Goal: Navigation & Orientation: Find specific page/section

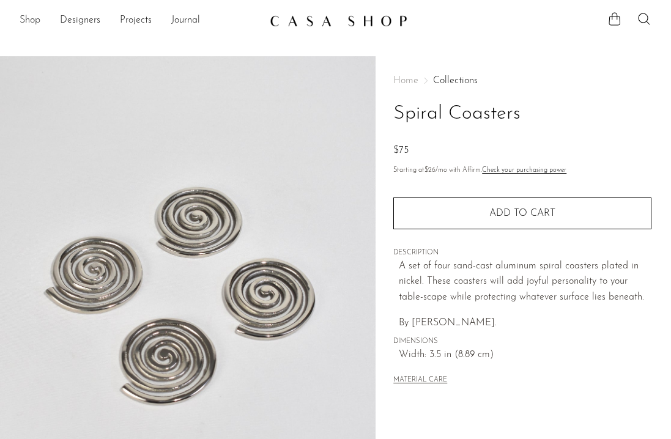
click at [23, 24] on link "Shop" at bounding box center [30, 21] width 21 height 16
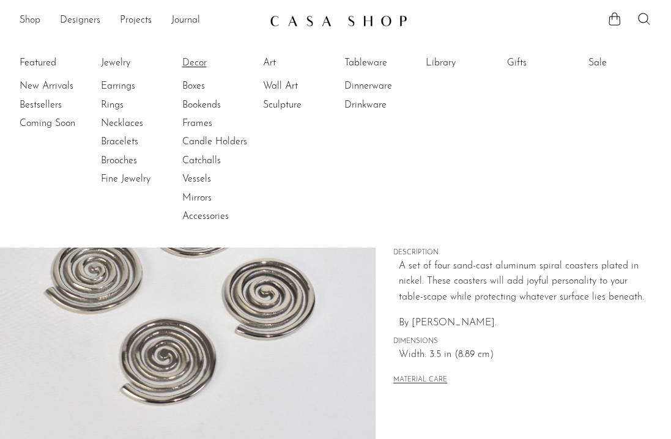
click at [197, 61] on link "Decor" at bounding box center [228, 62] width 92 height 13
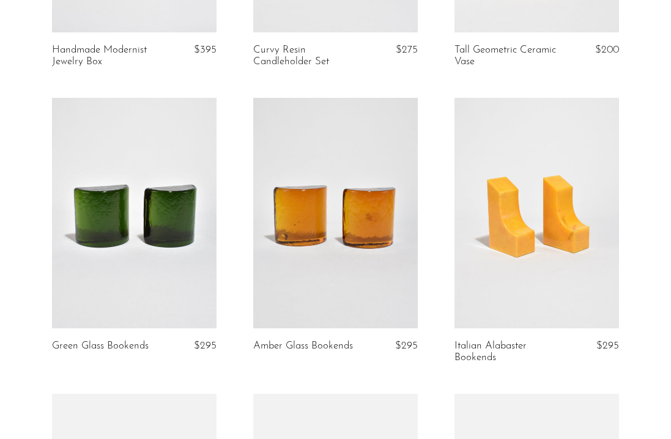
scroll to position [1659, 0]
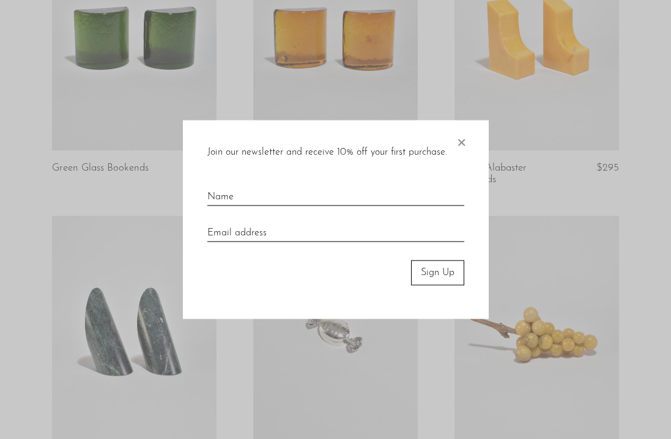
click at [460, 144] on span "×" at bounding box center [461, 139] width 12 height 39
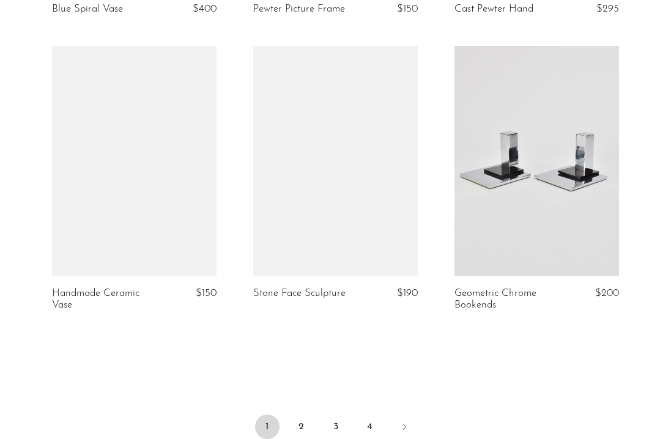
scroll to position [3329, 0]
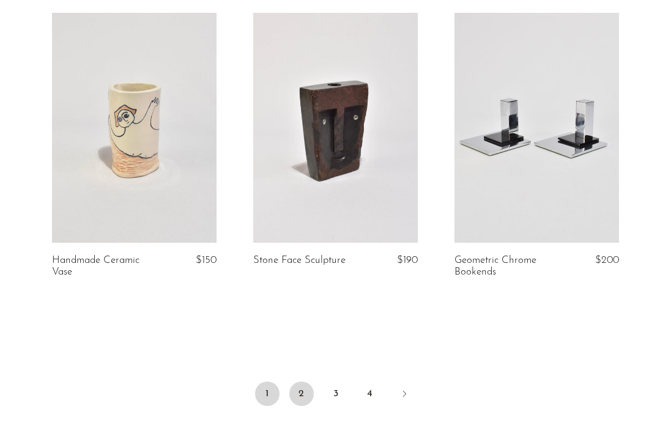
click at [298, 396] on link "2" at bounding box center [301, 393] width 24 height 24
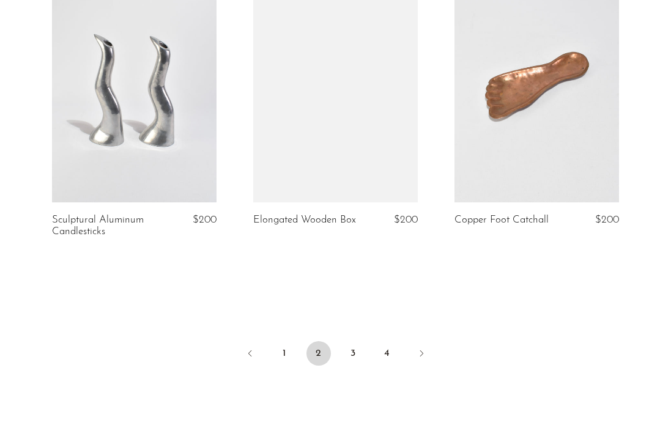
scroll to position [3494, 0]
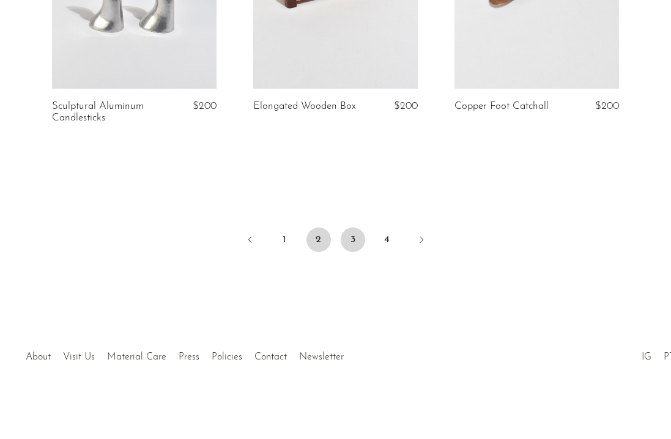
click at [347, 235] on link "3" at bounding box center [352, 239] width 24 height 24
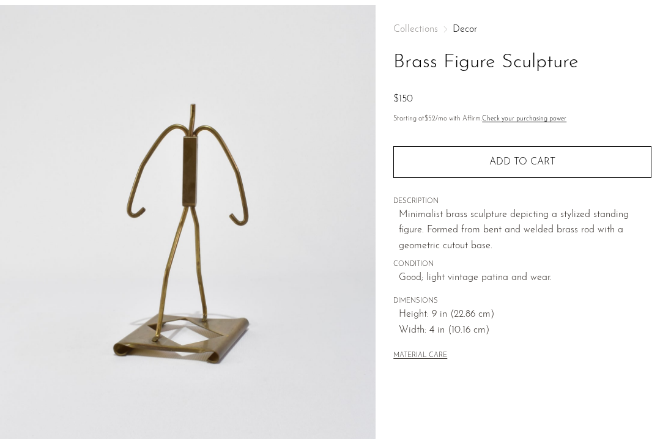
scroll to position [53, 0]
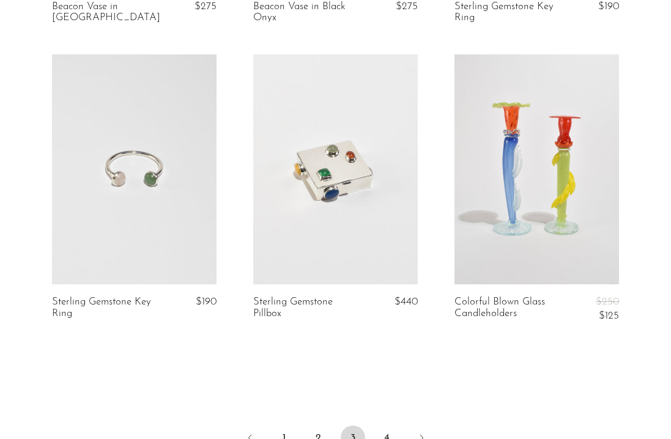
scroll to position [3510, 0]
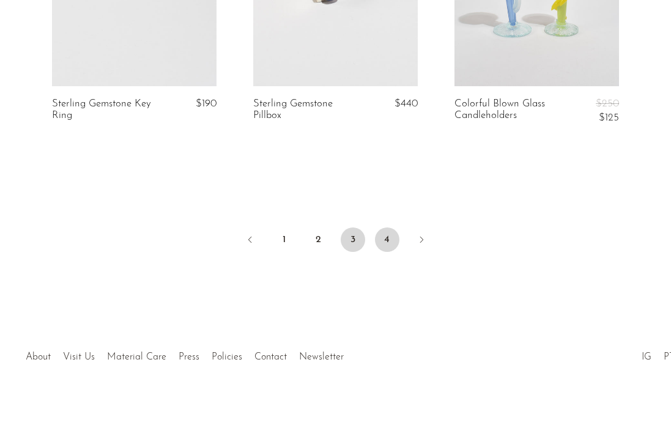
click at [391, 237] on link "4" at bounding box center [387, 239] width 24 height 24
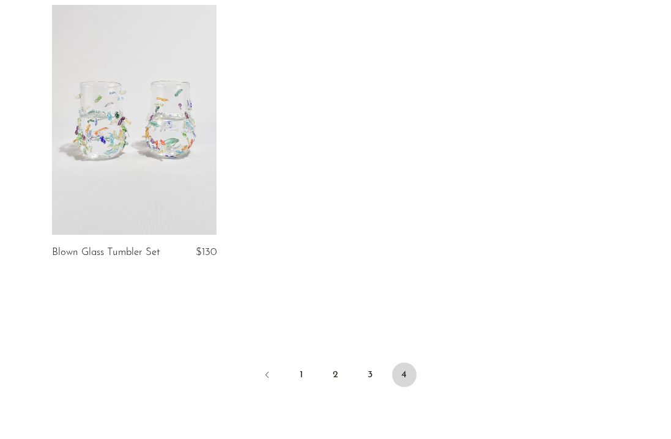
scroll to position [1985, 0]
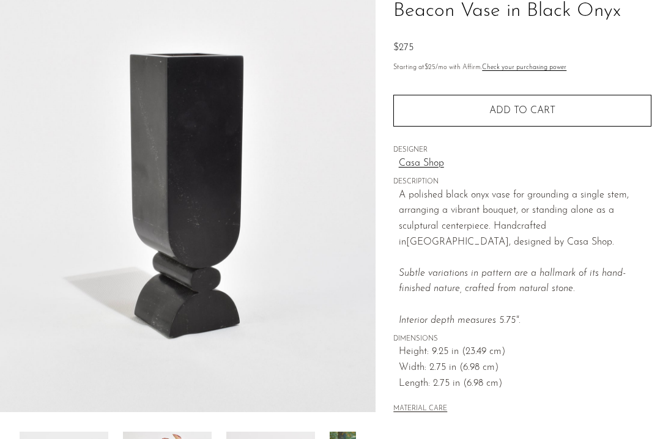
scroll to position [122, 0]
